Goal: Task Accomplishment & Management: Use online tool/utility

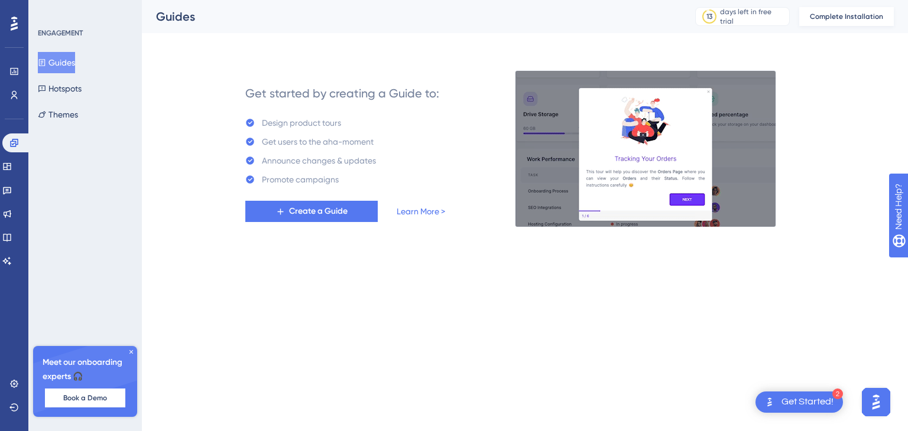
click at [845, 18] on span "Complete Installation" at bounding box center [846, 16] width 73 height 9
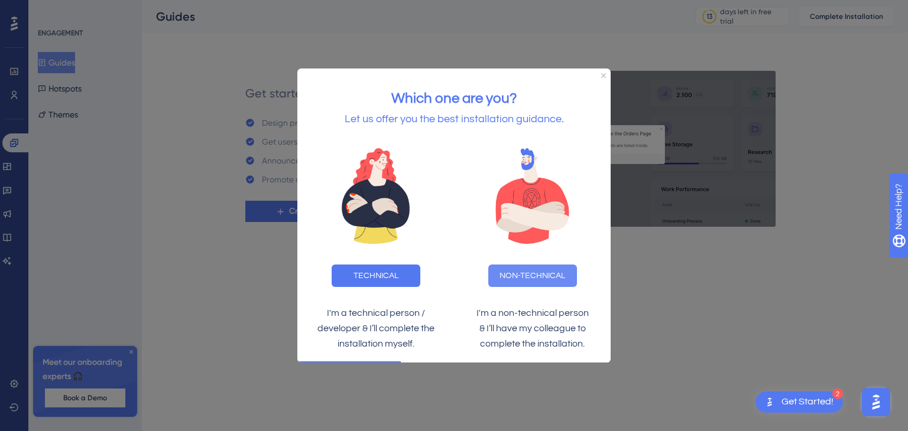
click at [531, 276] on button "NON-TECHNICAL" at bounding box center [532, 275] width 89 height 22
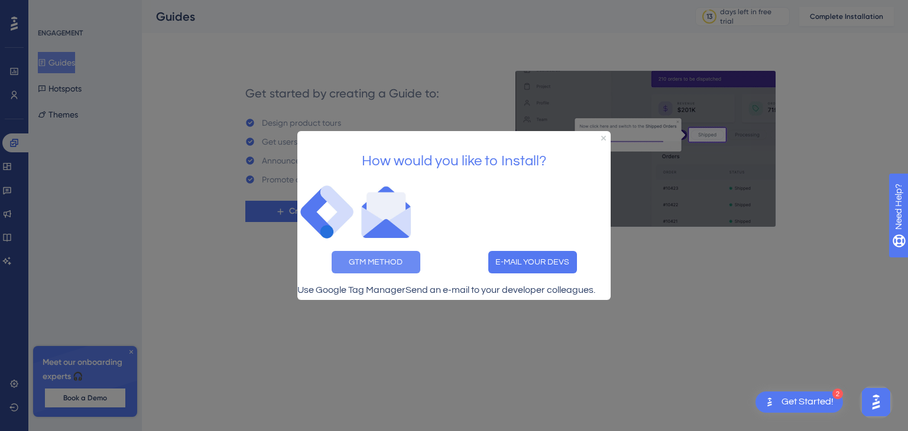
click at [367, 251] on button "GTM METHOD" at bounding box center [376, 262] width 89 height 22
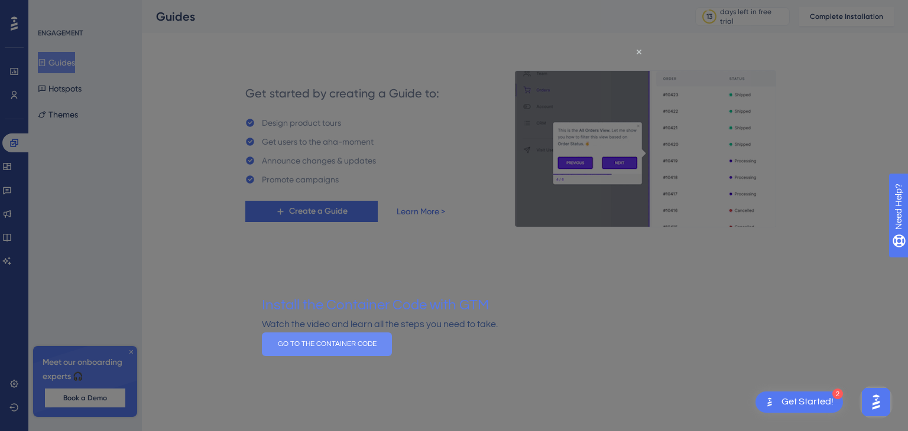
click at [392, 355] on button "GO TO THE CONTAINER CODE" at bounding box center [327, 345] width 130 height 24
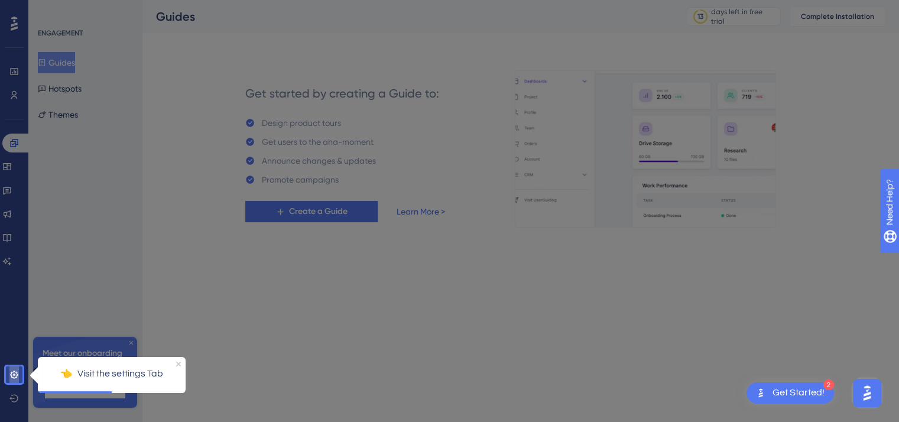
click at [14, 371] on icon at bounding box center [14, 375] width 8 height 8
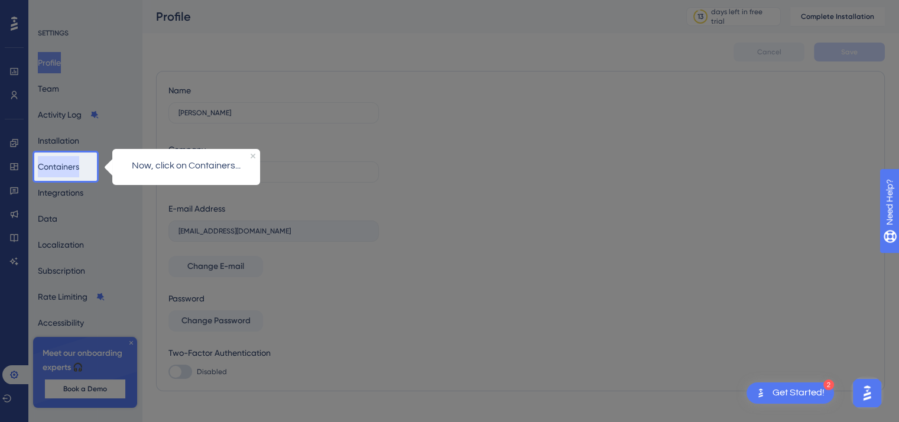
click at [61, 165] on button "Containers" at bounding box center [58, 166] width 41 height 21
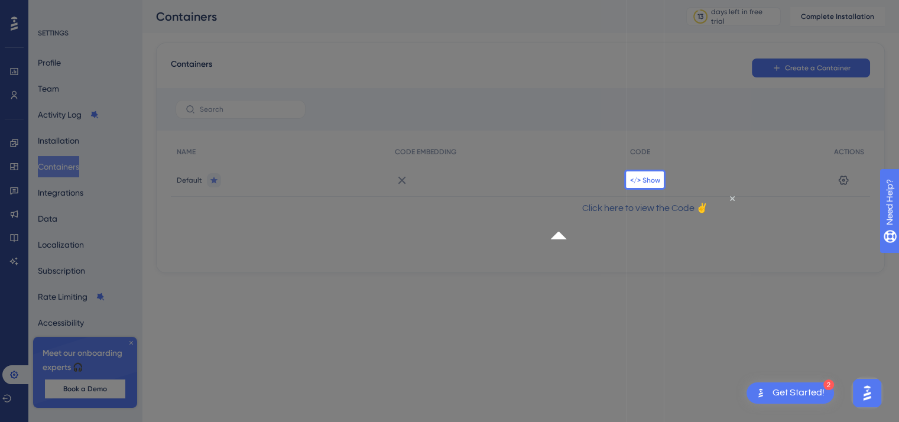
click at [644, 176] on span "</> Show" at bounding box center [645, 180] width 30 height 9
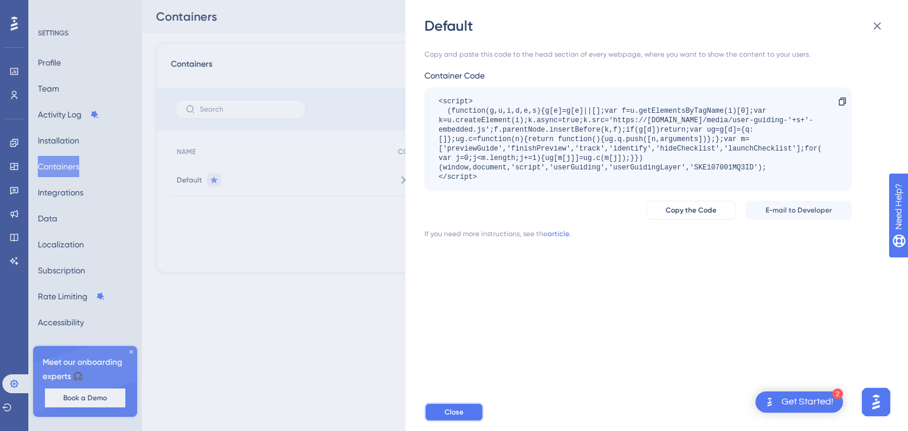
click at [449, 413] on span "Close" at bounding box center [453, 412] width 19 height 9
